Goal: Information Seeking & Learning: Find specific fact

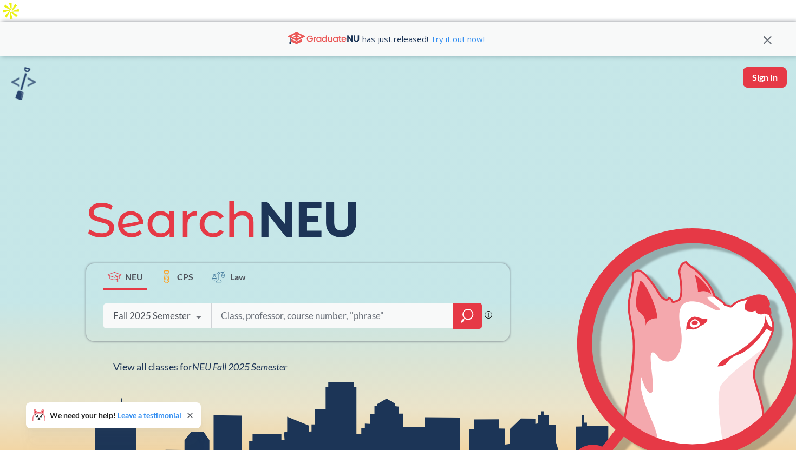
type input "P"
type input "SPNS 5976"
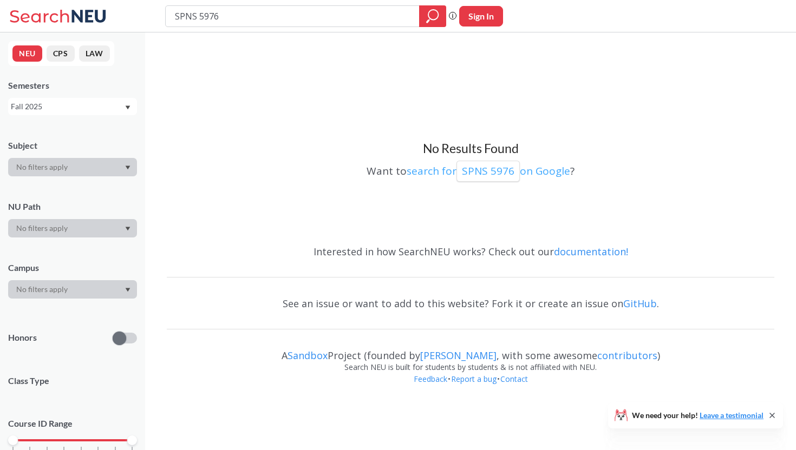
click at [481, 164] on p "SPNS 5976" at bounding box center [488, 171] width 52 height 15
click at [246, 9] on input "SPNS 5976" at bounding box center [293, 16] width 238 height 18
type input "SPNS 1101"
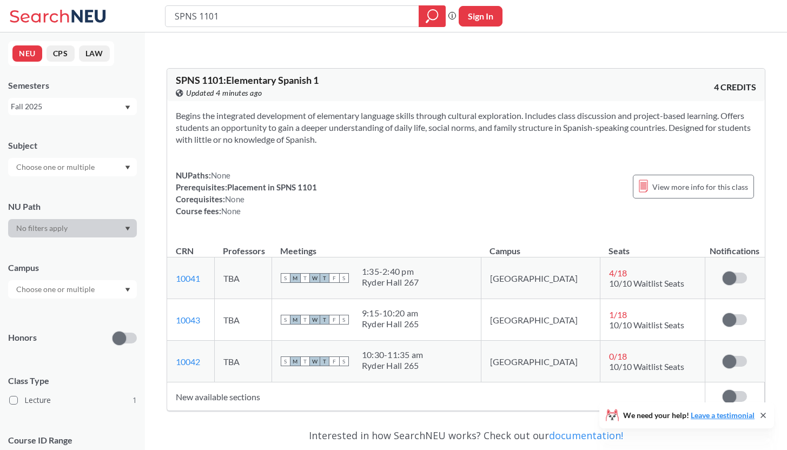
click at [382, 271] on td "S M T W T F S 1:35 - 2:40 pm Ryder Hall 267" at bounding box center [376, 279] width 209 height 42
click at [734, 390] on span at bounding box center [730, 397] width 14 height 14
click at [723, 391] on input "checkbox" at bounding box center [723, 391] width 0 height 0
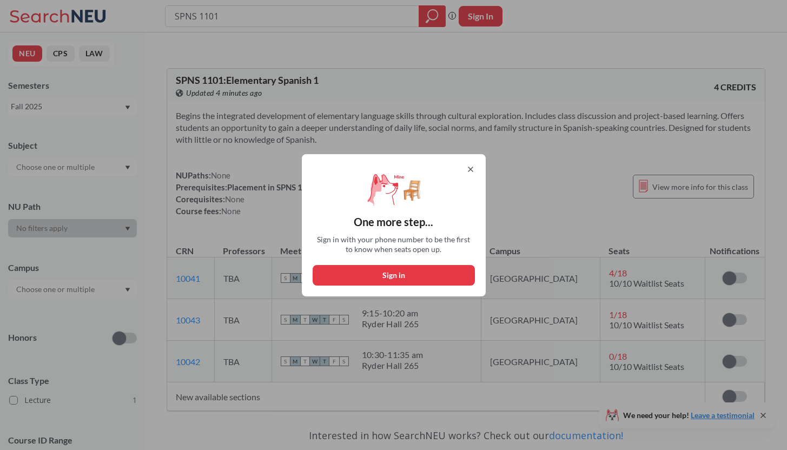
click at [473, 169] on icon at bounding box center [471, 169] width 4 height 4
